Goal: Task Accomplishment & Management: Use online tool/utility

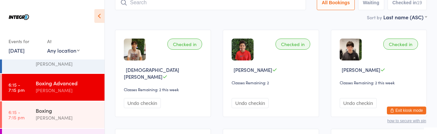
scroll to position [100, 0]
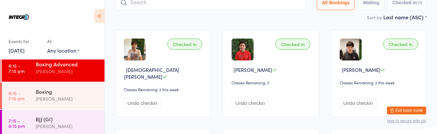
click at [55, 124] on div "[PERSON_NAME]" at bounding box center [67, 127] width 63 height 8
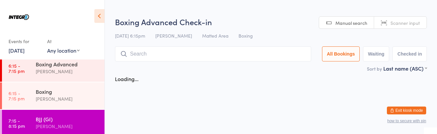
scroll to position [100, 0]
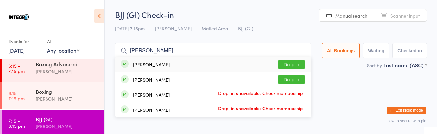
type input "[PERSON_NAME]"
click at [299, 66] on button "Drop in" at bounding box center [292, 65] width 26 height 10
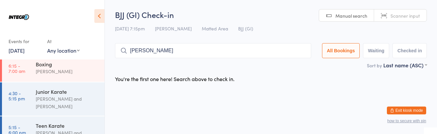
scroll to position [6, 0]
type input "T"
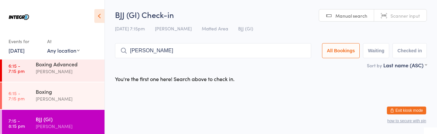
scroll to position [131, 0]
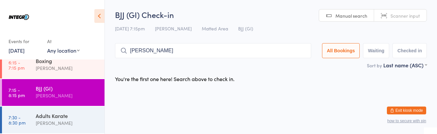
type input "[PERSON_NAME]"
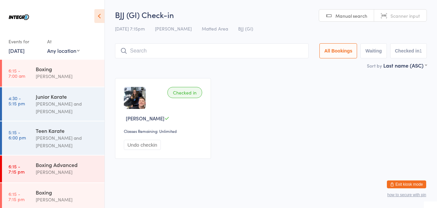
click at [137, 49] on input "search" at bounding box center [212, 50] width 194 height 15
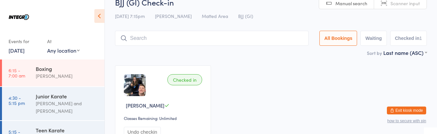
scroll to position [43, 0]
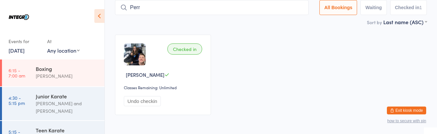
click at [156, 10] on input "Perr" at bounding box center [212, 7] width 194 height 15
type input "[PERSON_NAME]"
click at [268, 94] on div "Checked in [PERSON_NAME] Classes Remaining: Unlimited Undo checkin" at bounding box center [271, 75] width 324 height 92
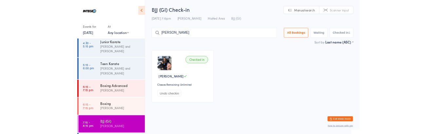
scroll to position [58, 0]
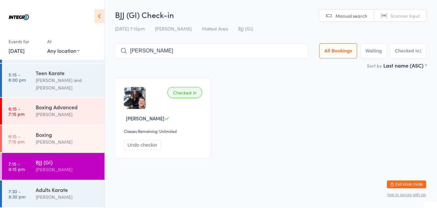
click at [45, 167] on div "[PERSON_NAME]" at bounding box center [67, 170] width 63 height 8
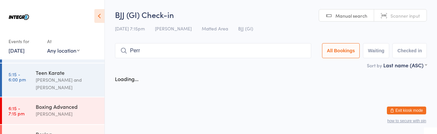
type input "Perr"
click at [377, 53] on button "Waiting" at bounding box center [376, 50] width 26 height 15
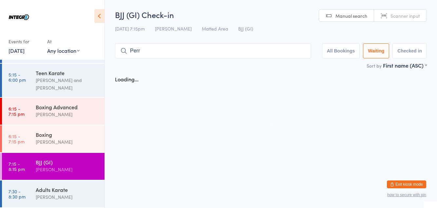
click at [346, 49] on button "All Bookings" at bounding box center [341, 50] width 38 height 15
select select "2"
click at [191, 53] on input "Perr" at bounding box center [213, 50] width 196 height 15
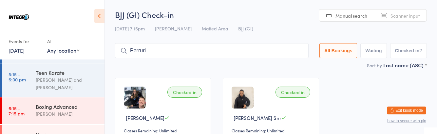
click at [300, 53] on input "Perruri" at bounding box center [212, 50] width 194 height 15
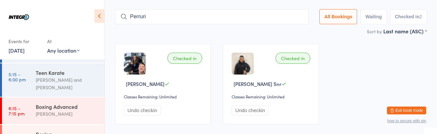
scroll to position [43, 0]
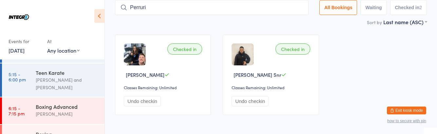
type input "Perruri"
click at [305, 51] on div "Checked in" at bounding box center [293, 49] width 35 height 11
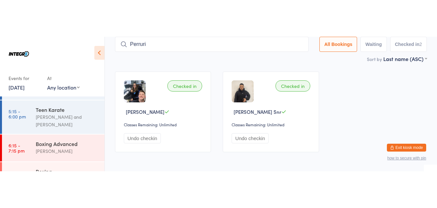
scroll to position [0, 0]
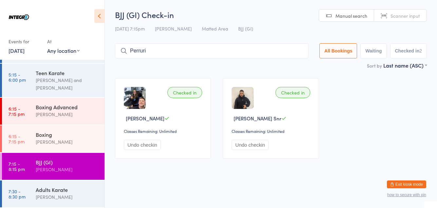
click at [304, 13] on h2 "BJJ (GI) Check-in" at bounding box center [271, 14] width 312 height 11
click at [248, 57] on input "Perruri" at bounding box center [212, 50] width 194 height 15
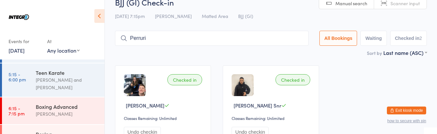
scroll to position [43, 0]
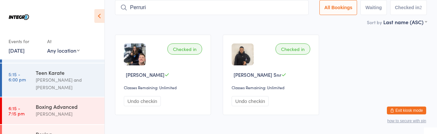
click at [299, 5] on input "Perruri" at bounding box center [212, 7] width 194 height 15
click at [304, 7] on input "Perruri" at bounding box center [212, 7] width 194 height 15
type input "Uri"
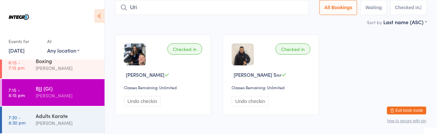
click at [68, 90] on div "BJJ (GI)" at bounding box center [67, 88] width 63 height 7
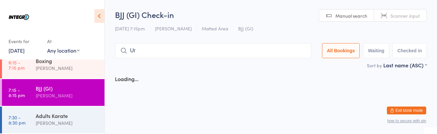
type input "U"
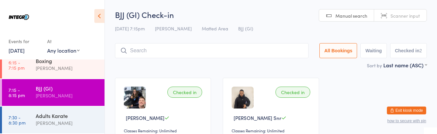
click at [286, 51] on input "search" at bounding box center [212, 50] width 194 height 15
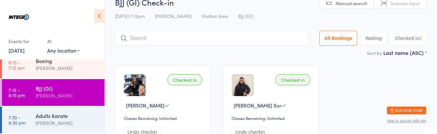
scroll to position [43, 0]
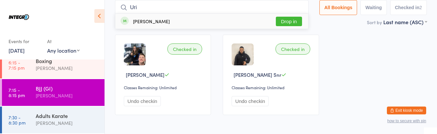
type input "Uri"
click at [294, 22] on button "Drop in" at bounding box center [289, 22] width 26 height 10
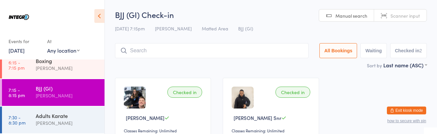
scroll to position [131, 0]
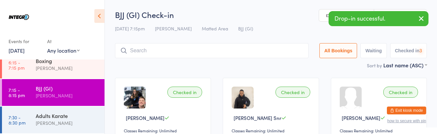
click at [247, 52] on input "search" at bounding box center [212, 50] width 194 height 15
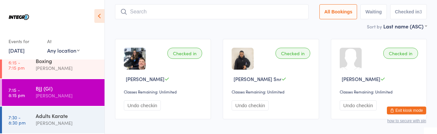
scroll to position [100, 0]
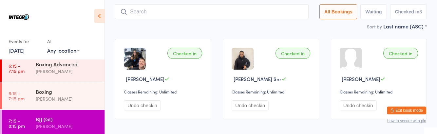
click at [73, 129] on div "[PERSON_NAME]" at bounding box center [67, 127] width 63 height 8
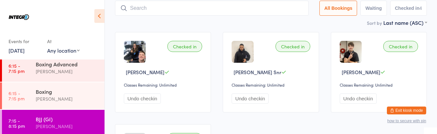
click at [229, 14] on input "search" at bounding box center [212, 8] width 194 height 15
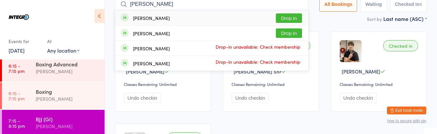
type input "[PERSON_NAME]"
click at [293, 19] on button "Drop in" at bounding box center [289, 18] width 26 height 10
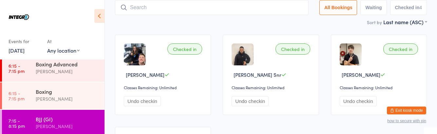
scroll to position [100, 0]
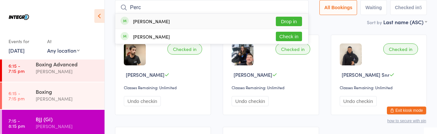
type input "Perc"
click at [290, 19] on button "Drop in" at bounding box center [289, 22] width 26 height 10
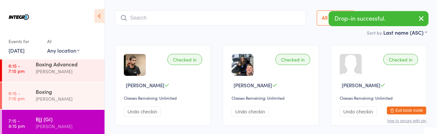
scroll to position [0, 0]
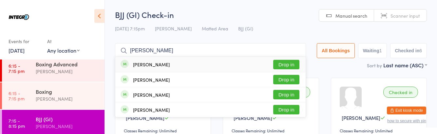
type input "[PERSON_NAME]"
click at [288, 88] on div "[PERSON_NAME] Drop in" at bounding box center [210, 95] width 190 height 15
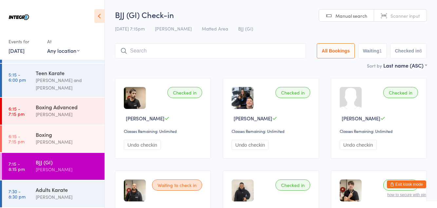
scroll to position [100, 0]
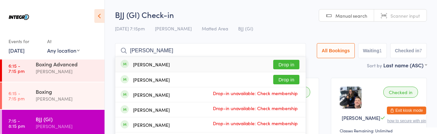
type input "[PERSON_NAME]"
click at [290, 58] on div "[PERSON_NAME] Drop in" at bounding box center [210, 64] width 190 height 15
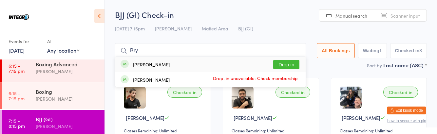
type input "Bry"
click at [294, 63] on button "Drop in" at bounding box center [286, 65] width 26 height 10
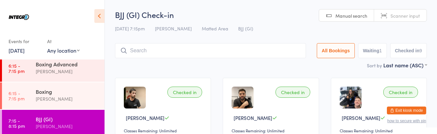
scroll to position [131, 0]
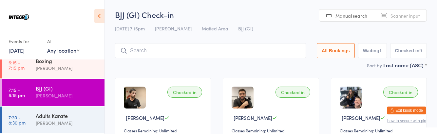
click at [39, 114] on div "Adults Karate" at bounding box center [67, 115] width 63 height 7
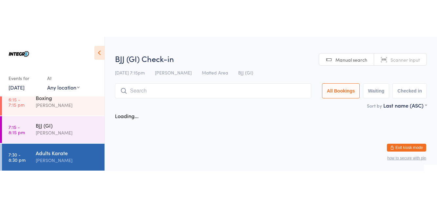
scroll to position [131, 0]
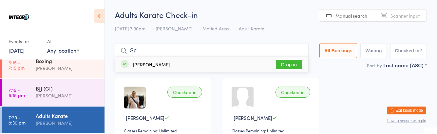
type input "Spi"
click at [295, 66] on button "Drop in" at bounding box center [289, 65] width 26 height 10
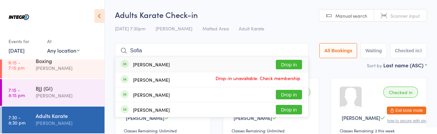
type input "Sofia"
click at [297, 66] on button "Drop in" at bounding box center [289, 65] width 26 height 10
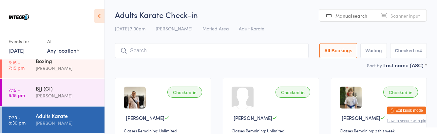
click at [66, 115] on div "Adults Karate" at bounding box center [67, 115] width 63 height 7
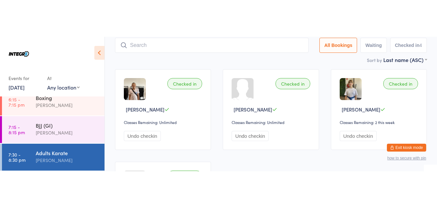
scroll to position [100, 0]
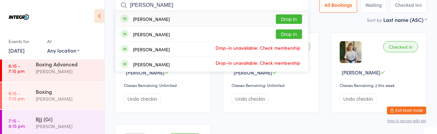
click at [290, 11] on ul "[PERSON_NAME] Drop in [PERSON_NAME] Drop in [PERSON_NAME] Drop-in unavailable: …" at bounding box center [212, 41] width 194 height 61
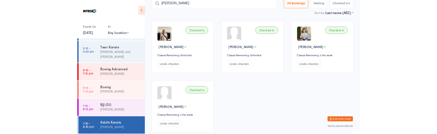
scroll to position [27, 0]
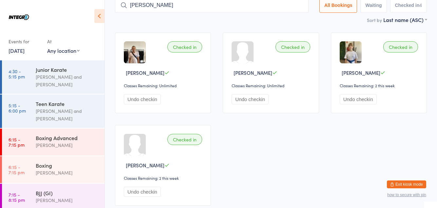
click at [261, 3] on input "[PERSON_NAME]" at bounding box center [212, 5] width 194 height 15
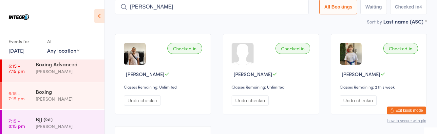
scroll to position [44, 0]
type input "E"
type input "[PERSON_NAME]"
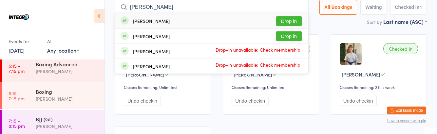
click at [288, 14] on div "[PERSON_NAME] Drop in" at bounding box center [211, 20] width 193 height 15
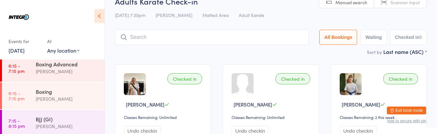
scroll to position [13, 0]
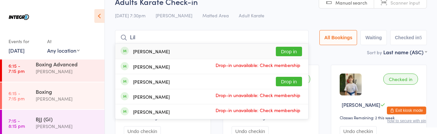
type input "Lil"
click at [295, 51] on button "Drop in" at bounding box center [289, 52] width 26 height 10
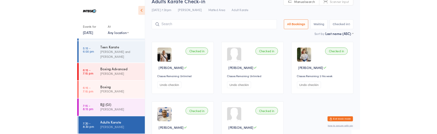
scroll to position [100, 0]
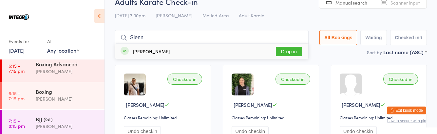
type input "Sienn"
click at [290, 54] on button "Drop in" at bounding box center [289, 52] width 26 height 10
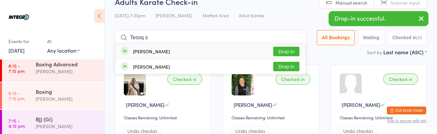
type input "Tessq s"
click at [294, 49] on button "Drop in" at bounding box center [286, 52] width 26 height 10
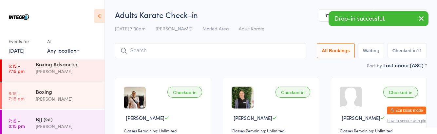
scroll to position [131, 0]
